Goal: Check status: Check status

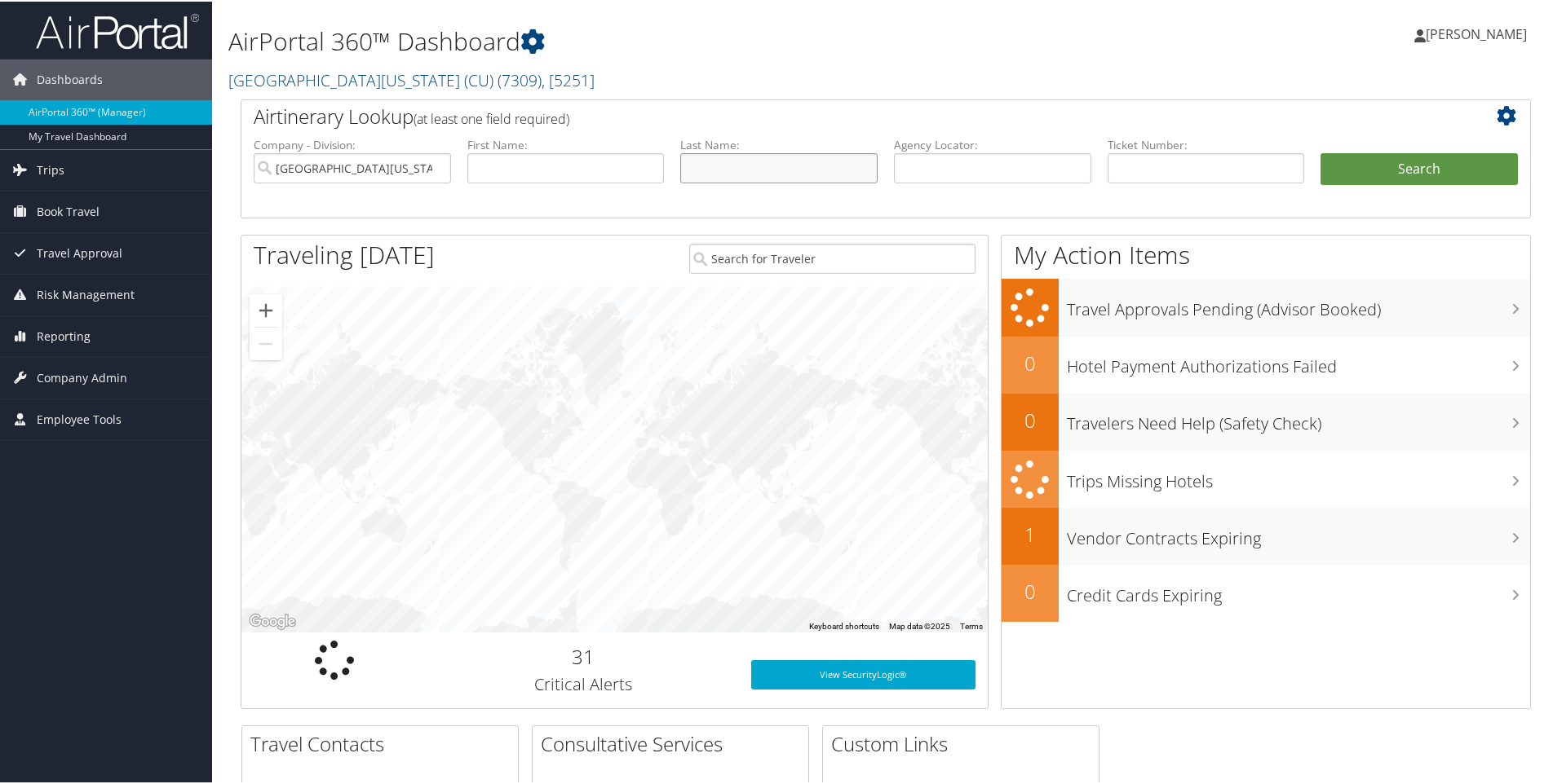
click at [723, 165] on input "text" at bounding box center [778, 166] width 197 height 30
type input "houser"
click at [1424, 165] on button "Search" at bounding box center [1419, 167] width 197 height 33
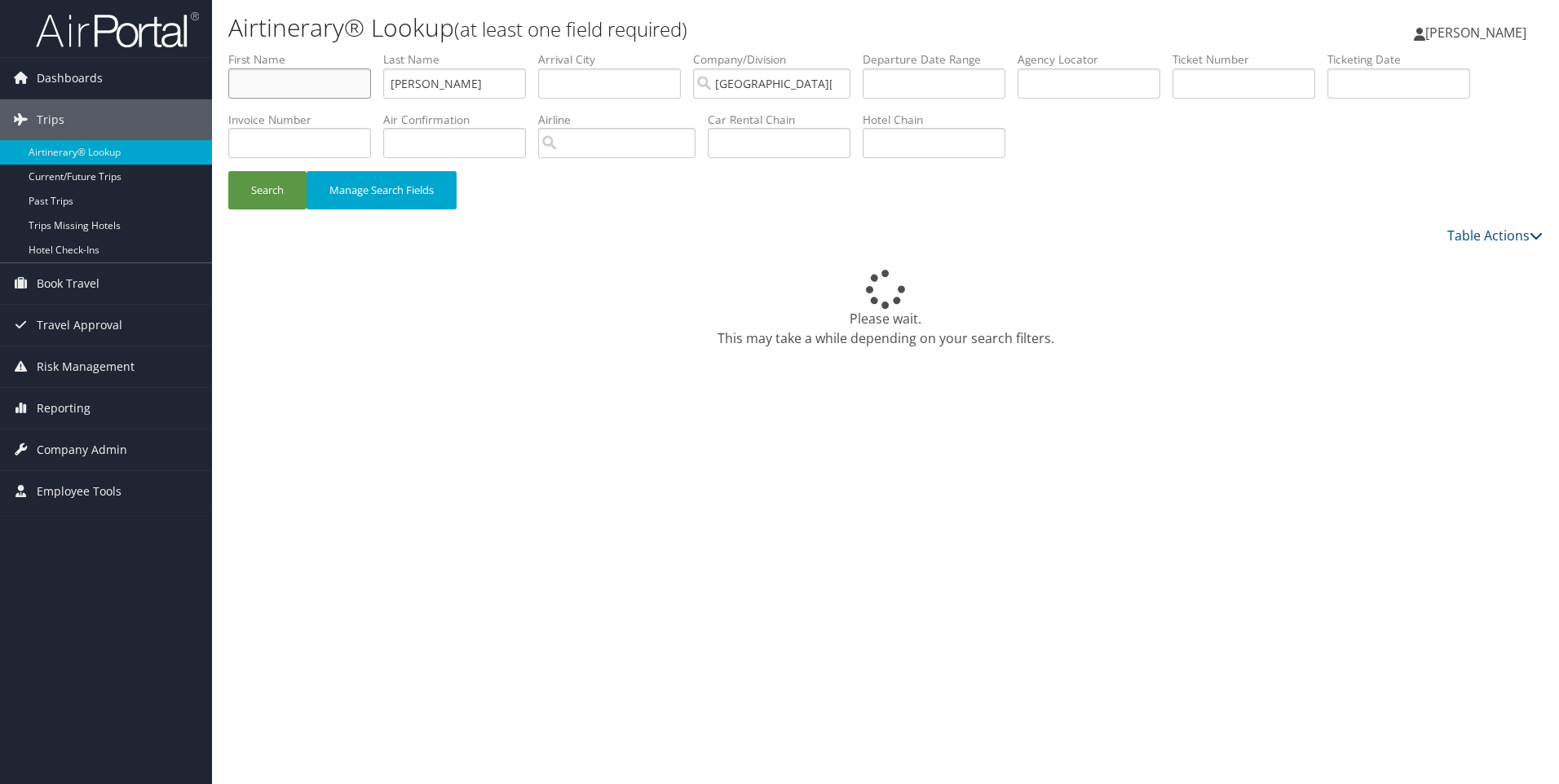
click at [298, 90] on input "text" at bounding box center [300, 83] width 143 height 30
type input "William"
click at [251, 189] on button "Search" at bounding box center [268, 189] width 78 height 38
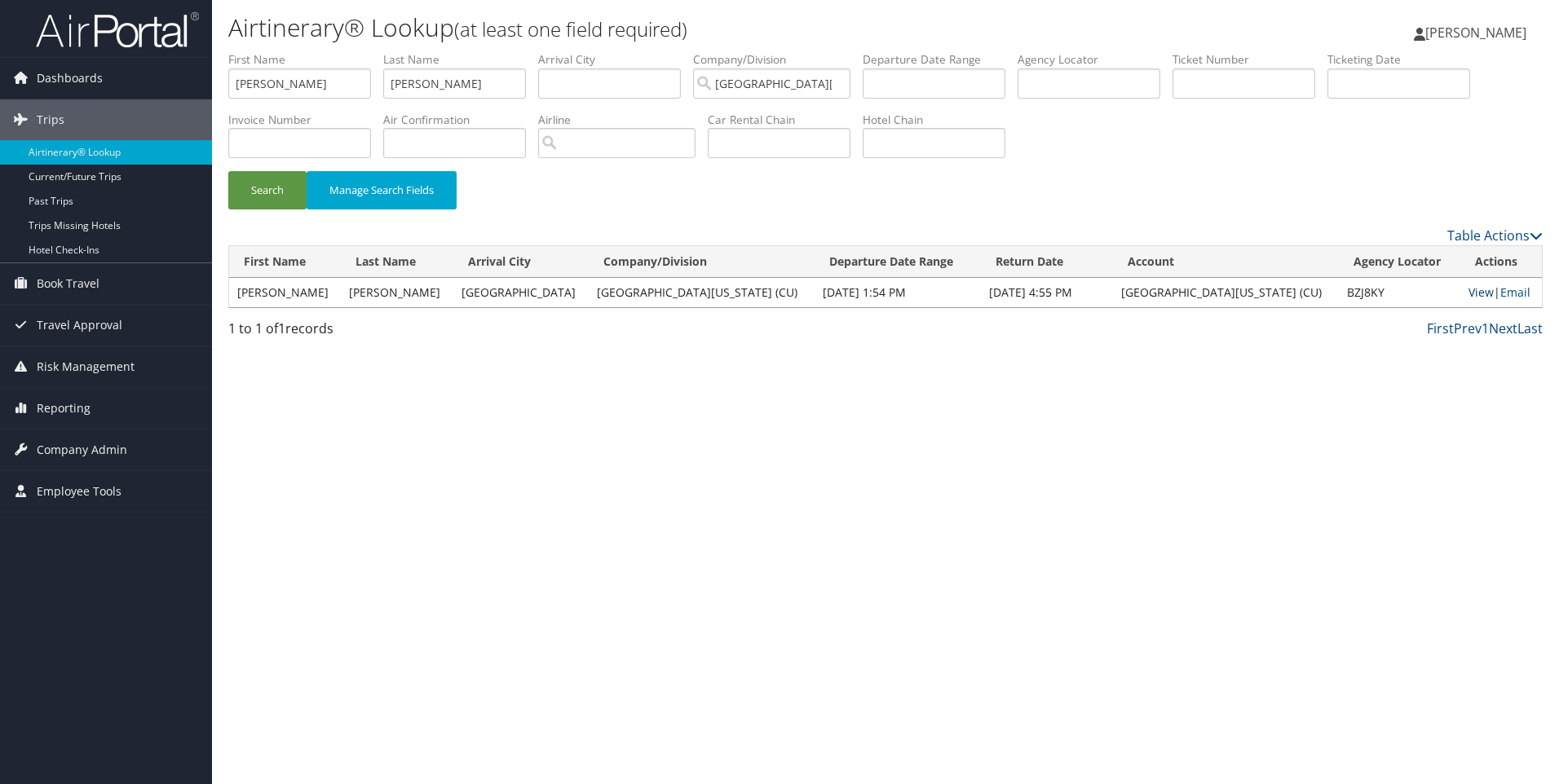
click at [1468, 293] on link "View" at bounding box center [1481, 292] width 25 height 16
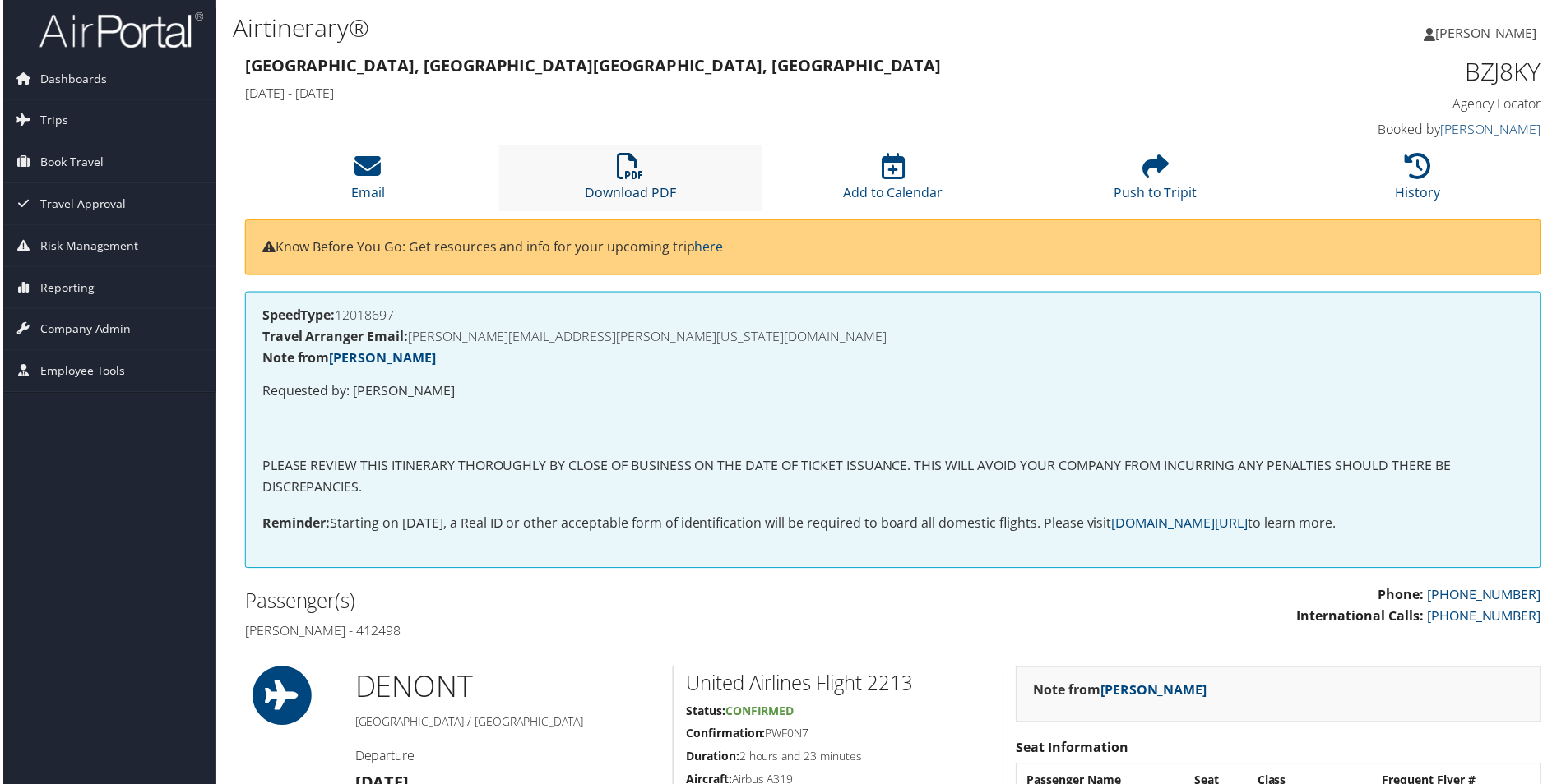
click at [621, 169] on icon at bounding box center [630, 167] width 26 height 26
